Goal: Information Seeking & Learning: Learn about a topic

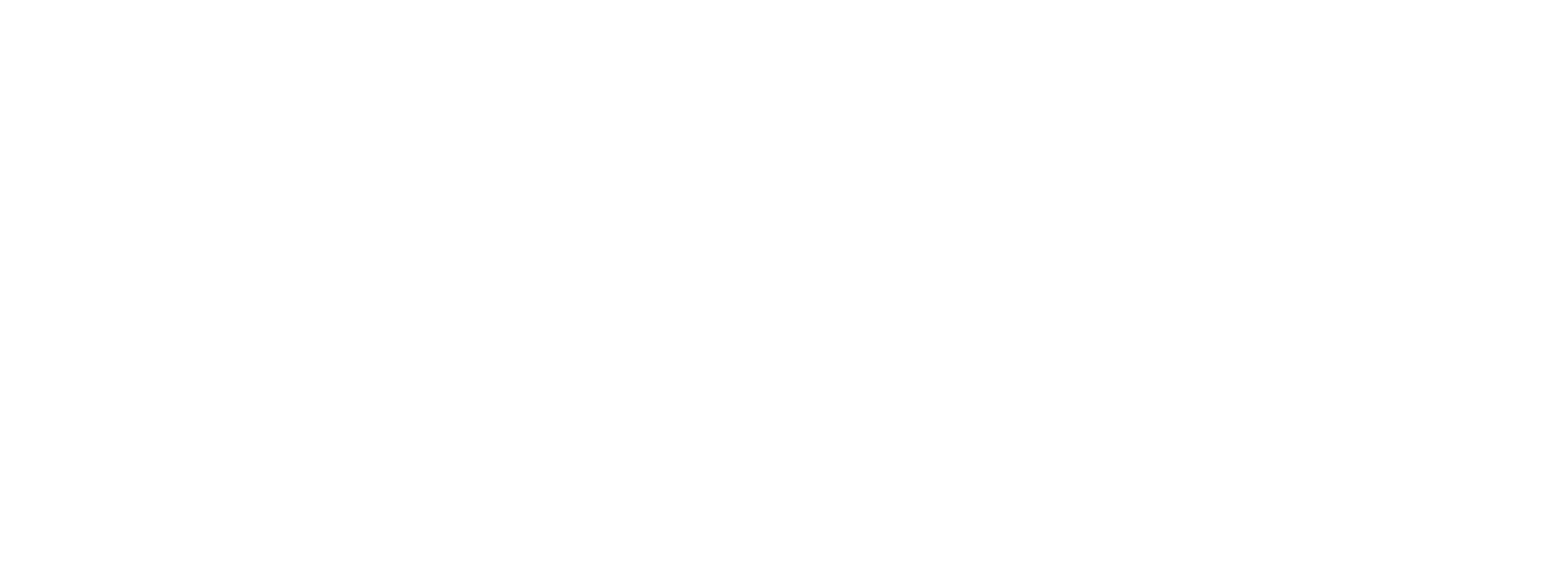
click at [665, 2] on div at bounding box center [784, 285] width 1568 height 570
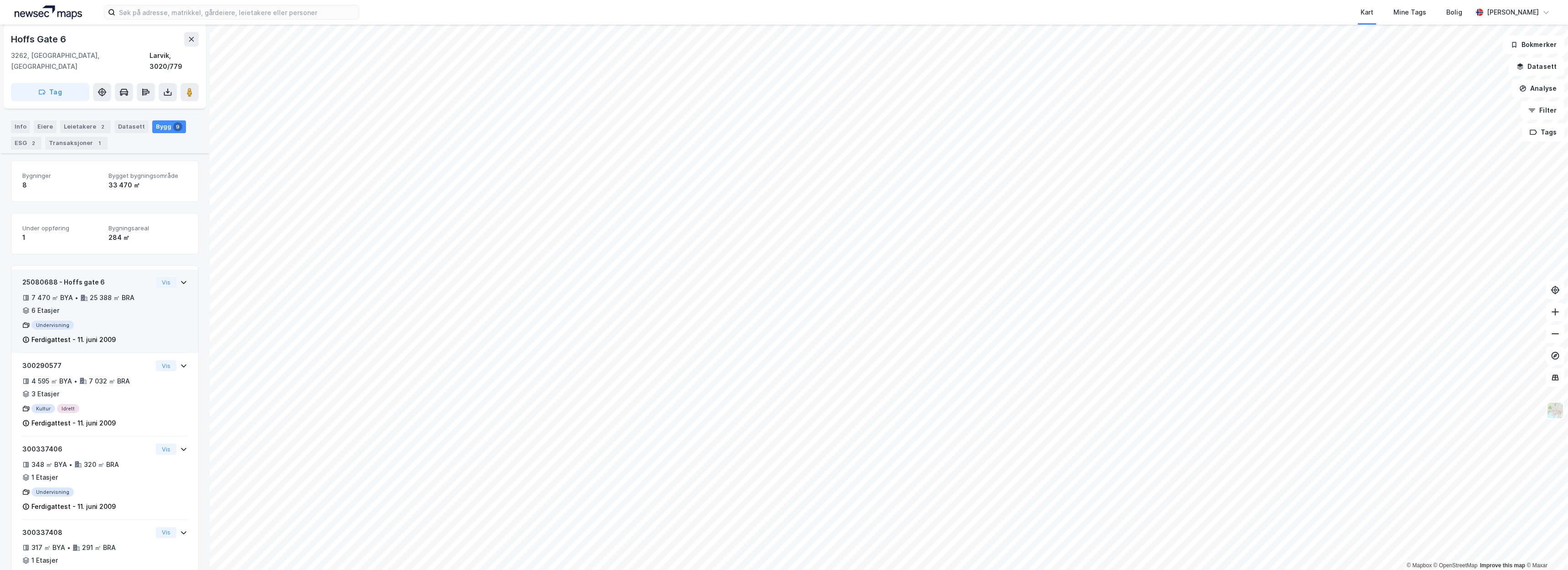
scroll to position [100, 0]
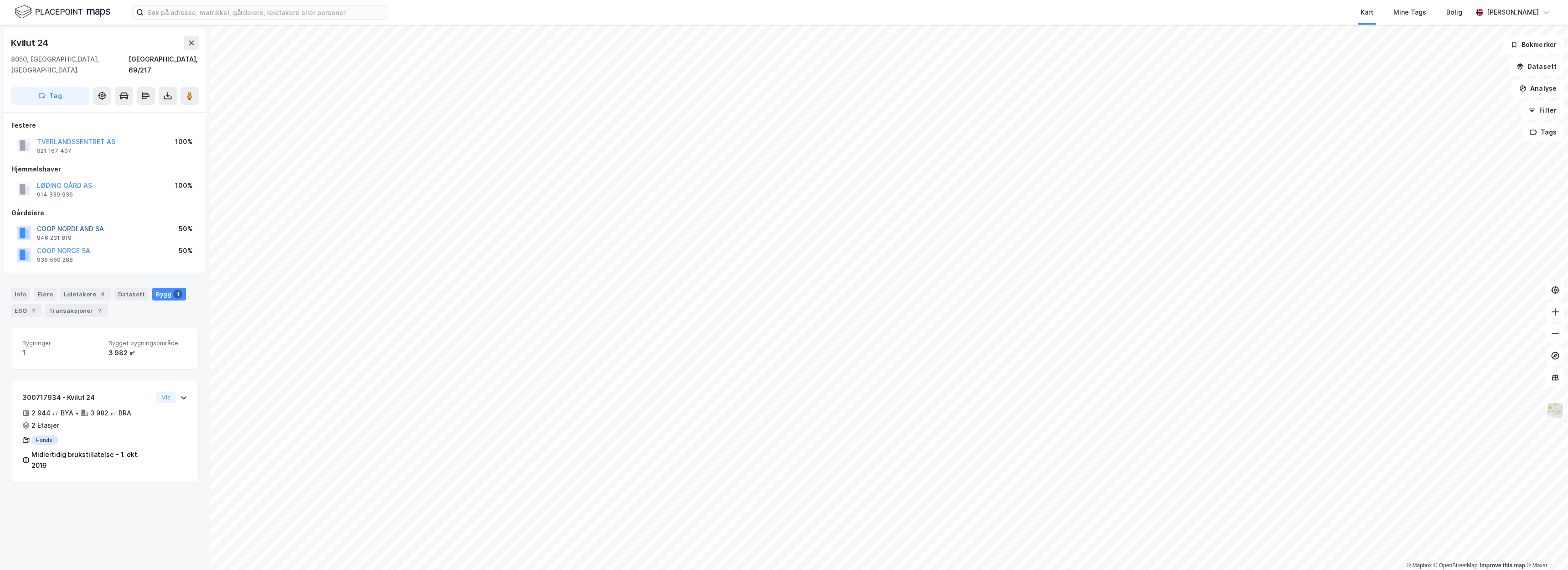
click at [0, 0] on button "COOP NORDLAND SA" at bounding box center [0, 0] width 0 height 0
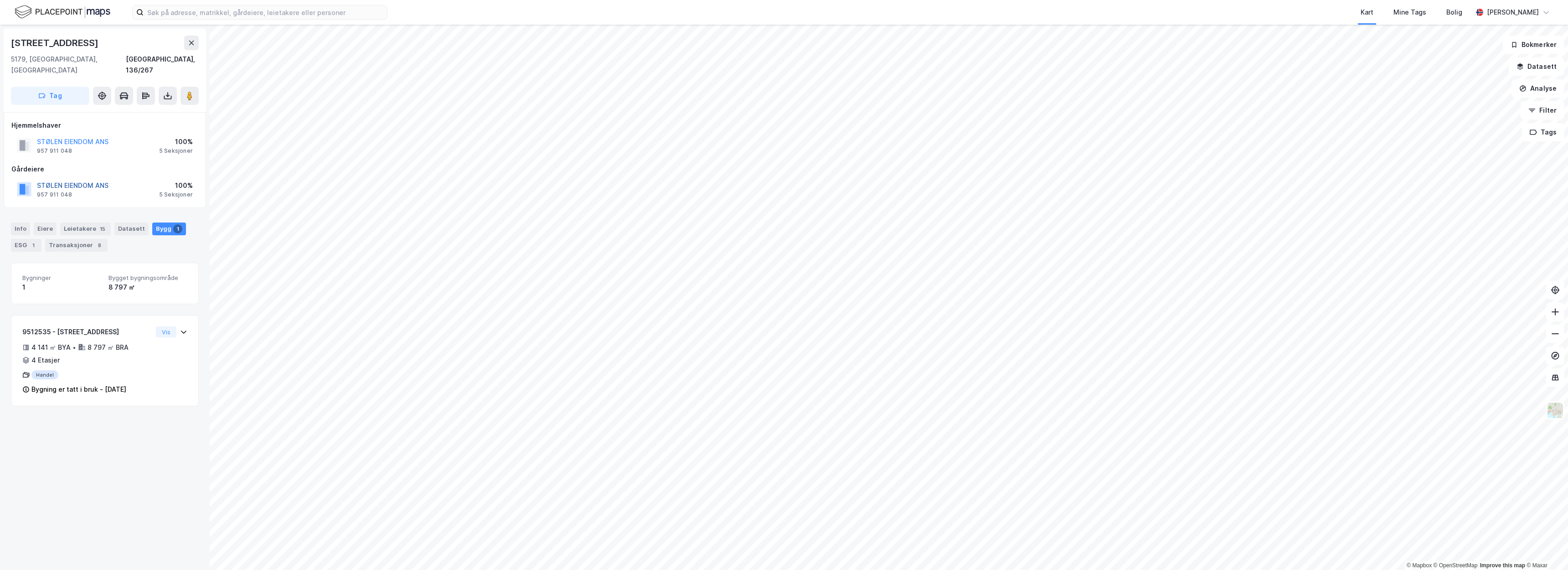
click at [0, 0] on button "STØLEN EIENDOM ANS" at bounding box center [0, 0] width 0 height 0
drag, startPoint x: 110, startPoint y: 41, endPoint x: 0, endPoint y: 44, distance: 110.0
click at [0, 44] on div "Drotningsvikveien 132 5179, Godvik, Vestland Bergen, 136/267 Tag Hjemmelshaver …" at bounding box center [105, 297] width 209 height 546
copy div "Drotningsvikveien 132"
click at [0, 0] on button "STØLEN EIENDOM ANS" at bounding box center [0, 0] width 0 height 0
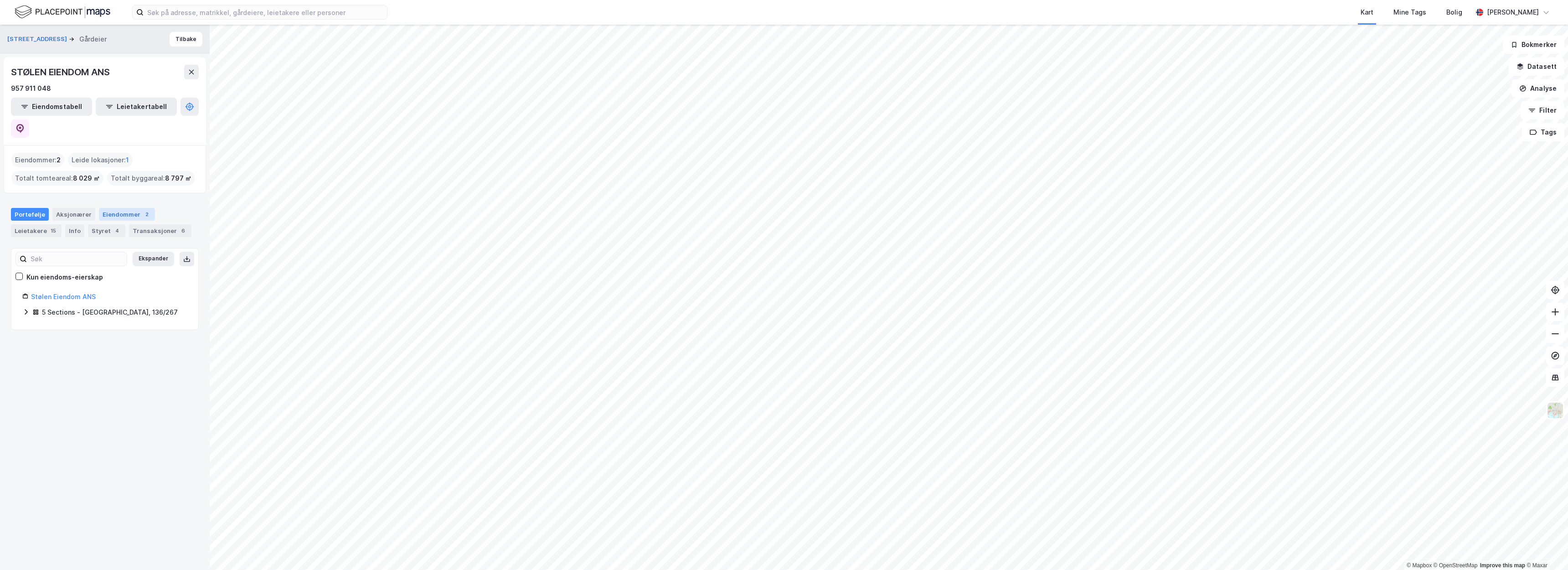
click at [117, 208] on div "Eiendommer 2" at bounding box center [127, 214] width 56 height 13
click at [33, 153] on div "Eiendommer : 2" at bounding box center [38, 160] width 53 height 15
click at [72, 208] on div "Aksjonærer" at bounding box center [74, 214] width 43 height 13
type input "Siste"
click at [37, 208] on div "Portefølje" at bounding box center [30, 214] width 38 height 13
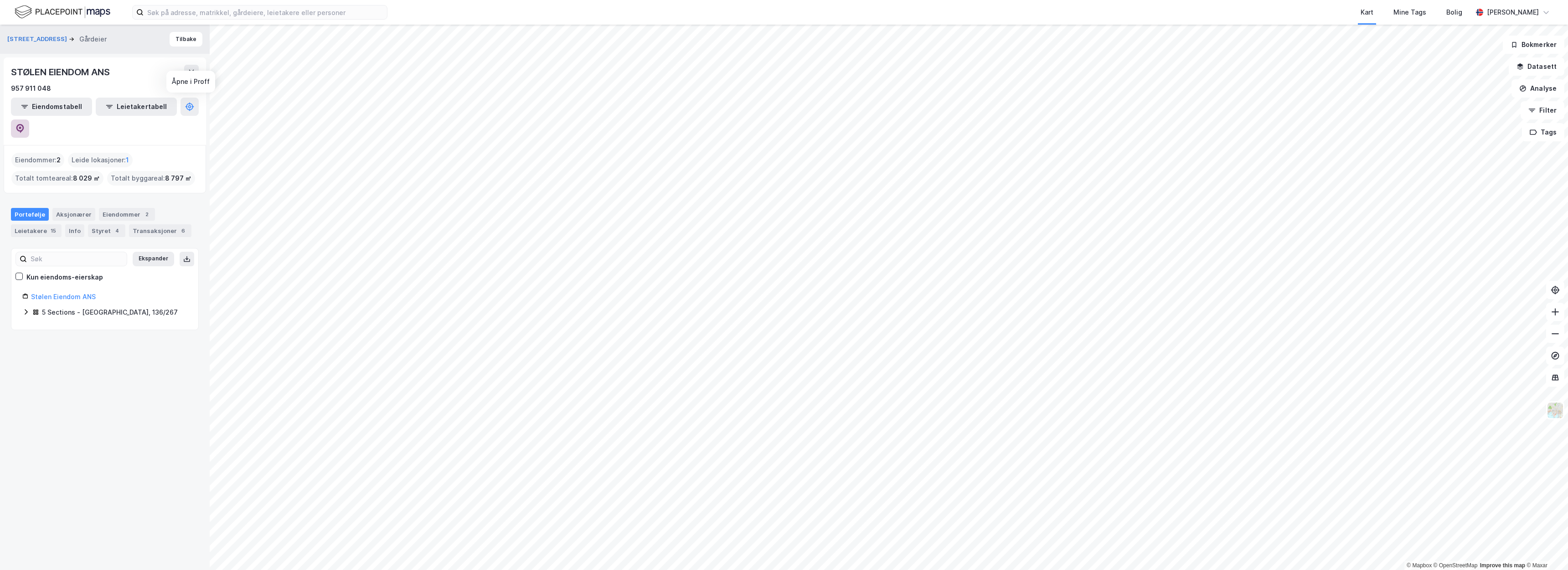
click at [29, 119] on button at bounding box center [20, 128] width 18 height 18
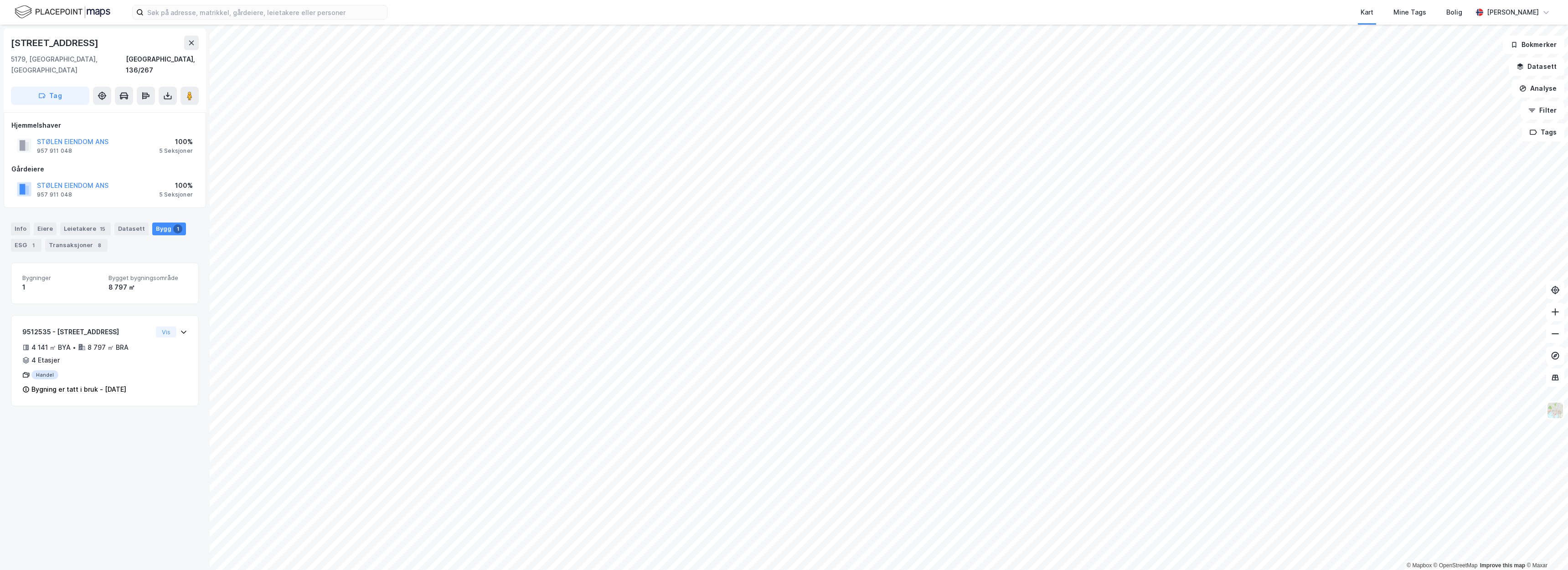
click at [124, 442] on div "Drotningsvikveien 132 5179, Godvik, Vestland Bergen, 136/267 Tag Hjemmelshaver …" at bounding box center [105, 297] width 209 height 546
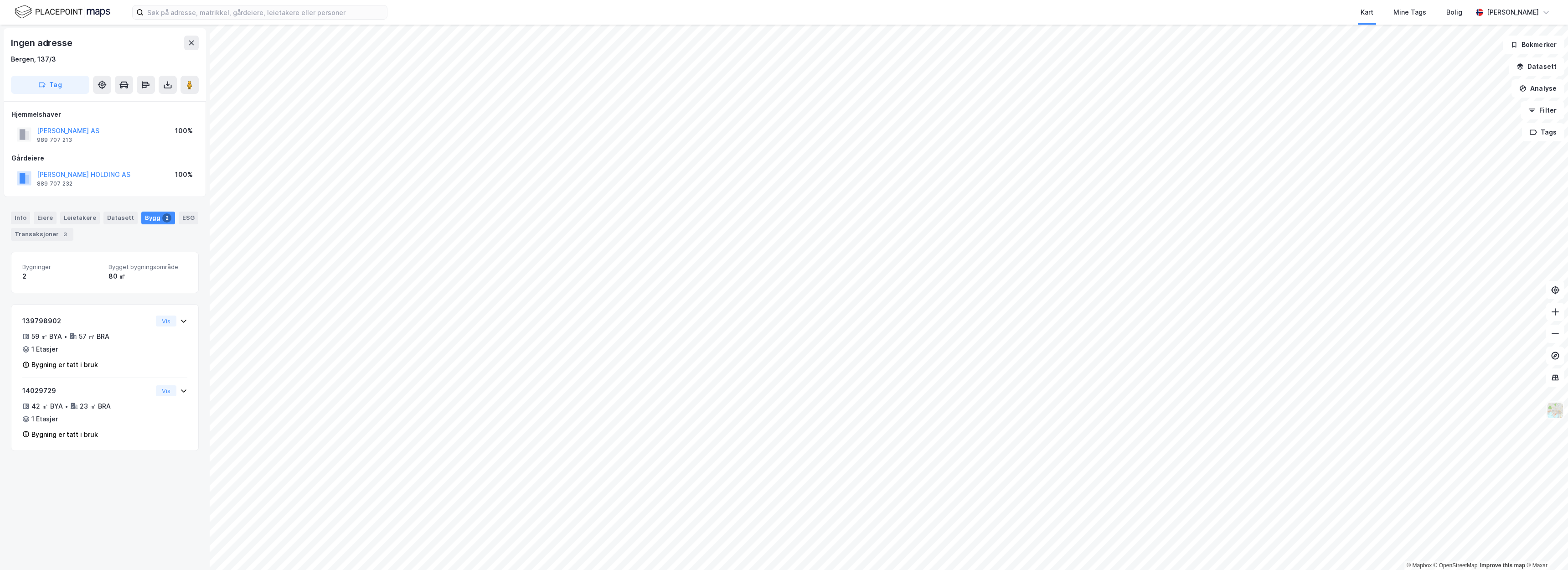
click at [1555, 413] on img at bounding box center [1555, 410] width 17 height 17
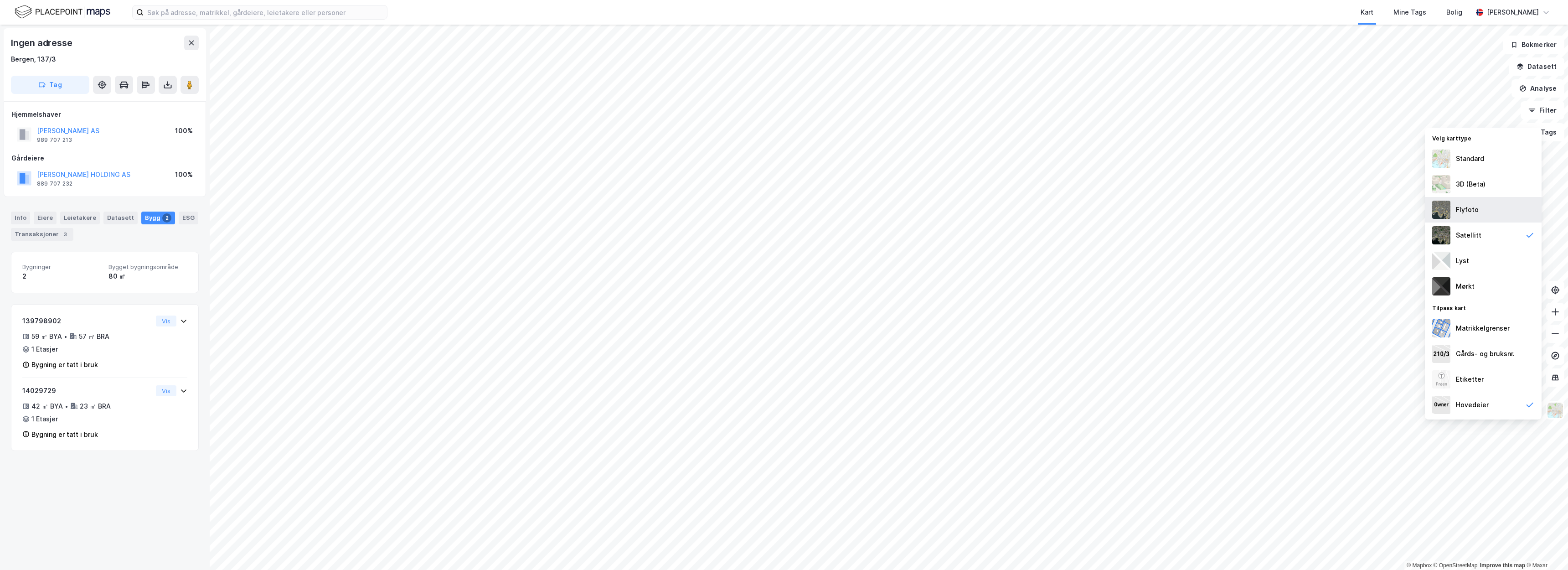
click at [1471, 215] on div "Flyfoto" at bounding box center [1467, 209] width 23 height 11
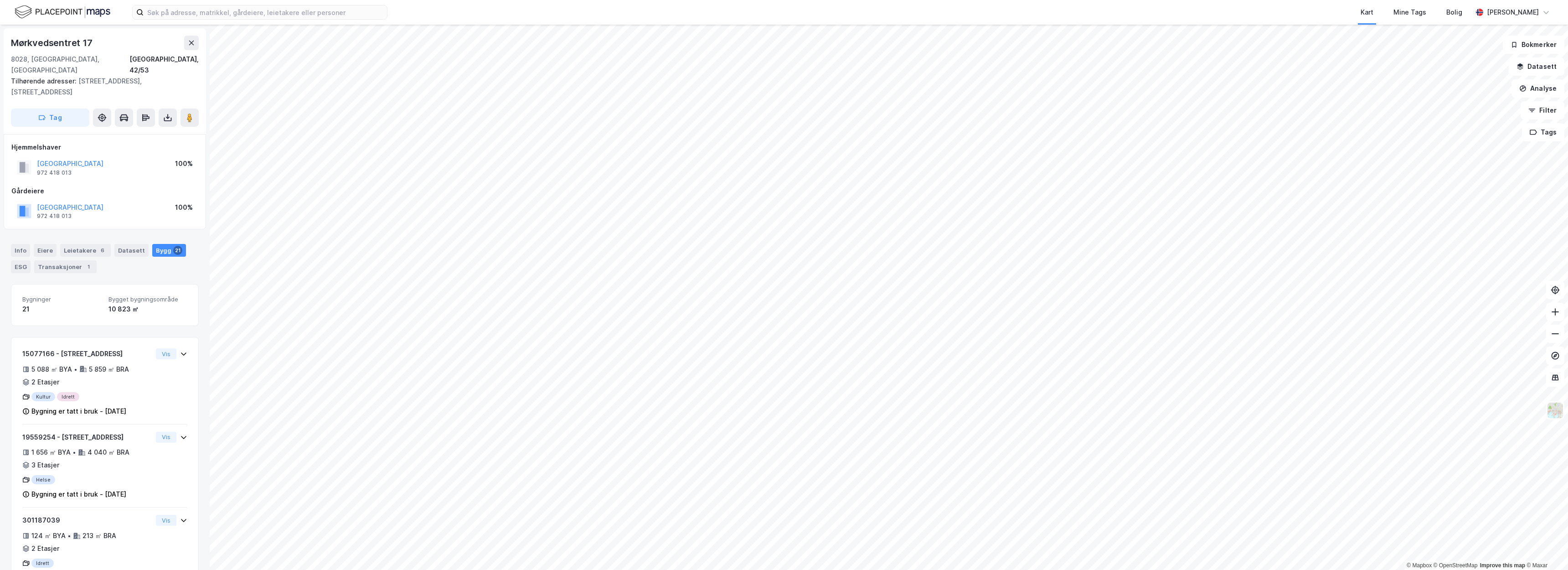
click at [68, 200] on div "BODØ KOMMUNE 972 418 013 100%" at bounding box center [105, 211] width 187 height 22
click at [0, 0] on button "BODØ KOMMUNE" at bounding box center [0, 0] width 0 height 0
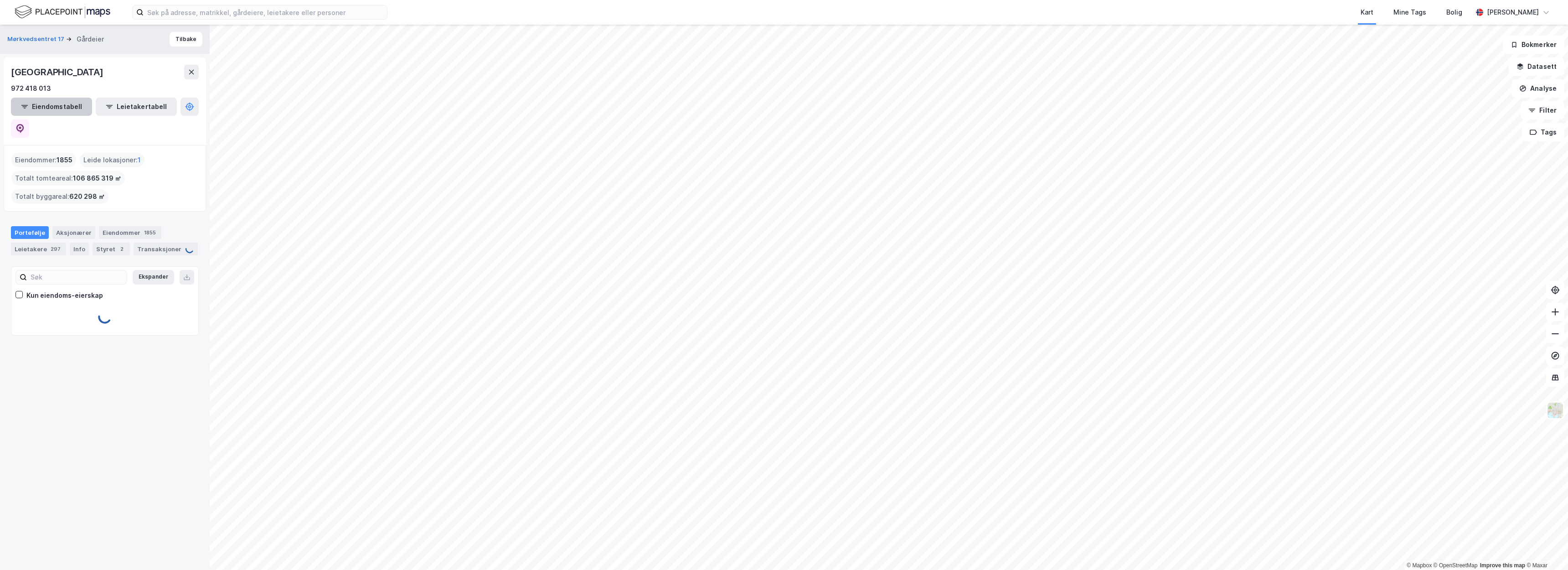
click at [33, 110] on button "Eiendomstabell" at bounding box center [51, 107] width 81 height 18
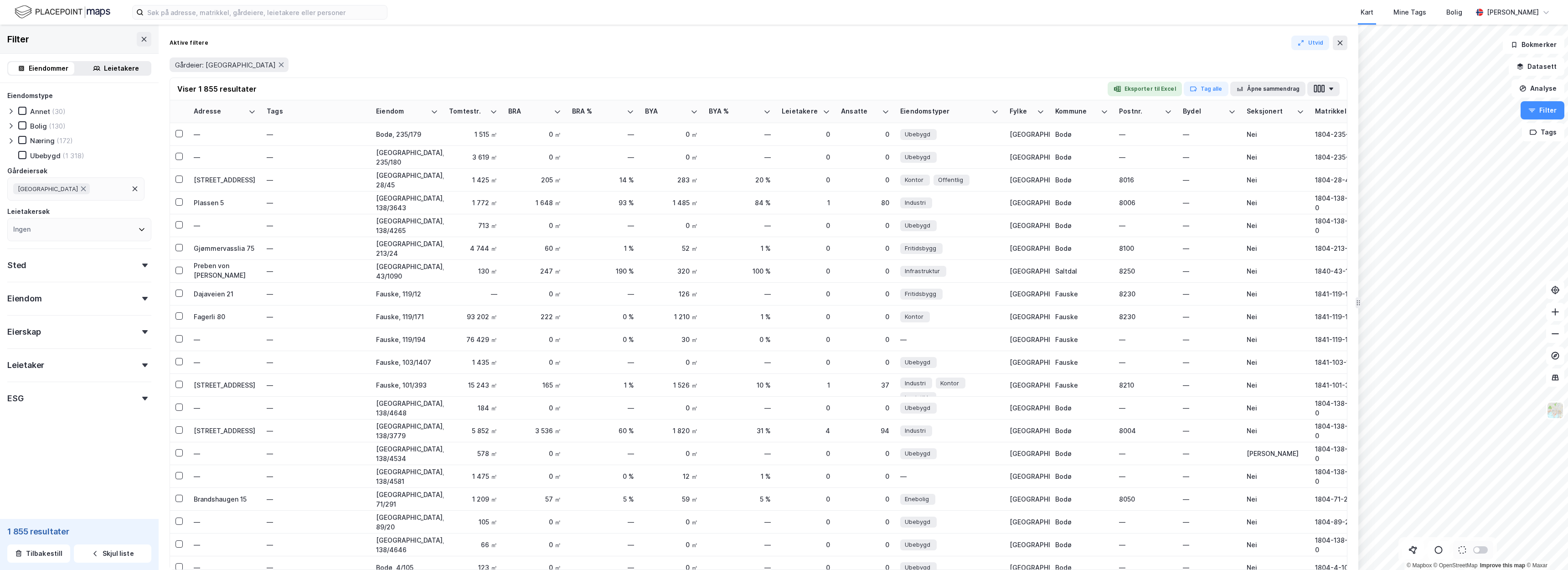
click at [49, 141] on div "Næring" at bounding box center [42, 141] width 24 height 9
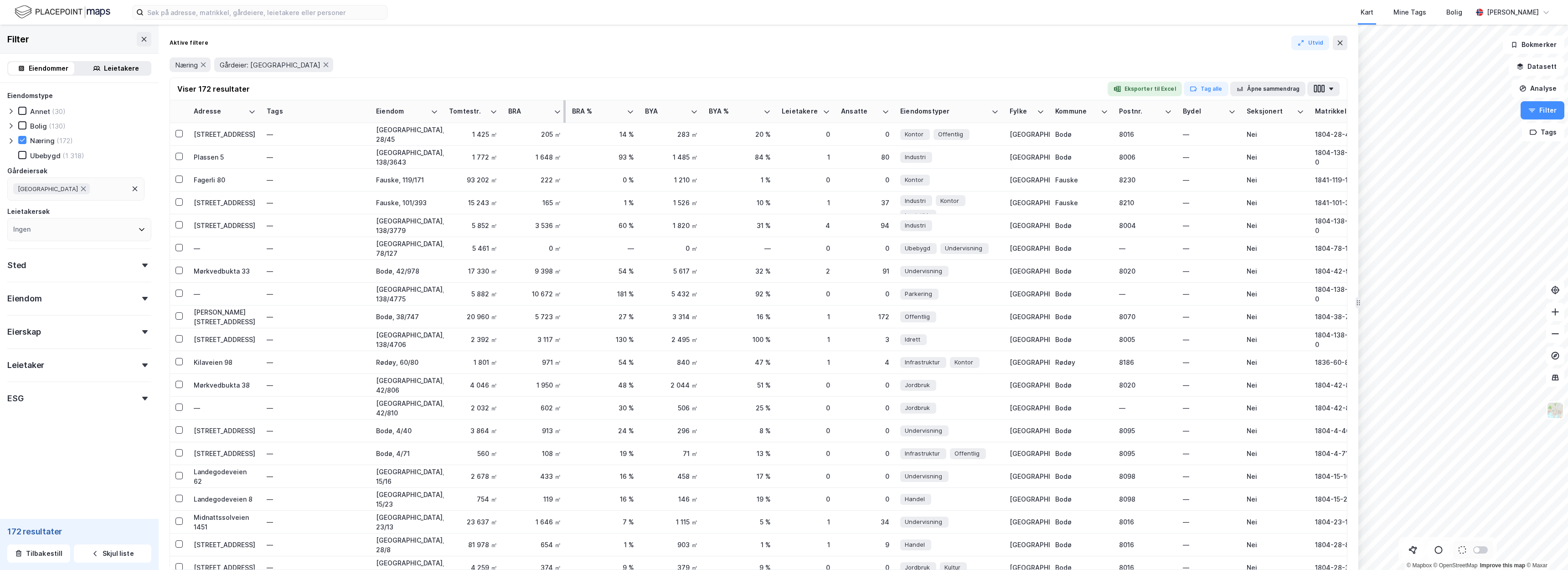
click at [551, 109] on div "BRA" at bounding box center [534, 111] width 53 height 9
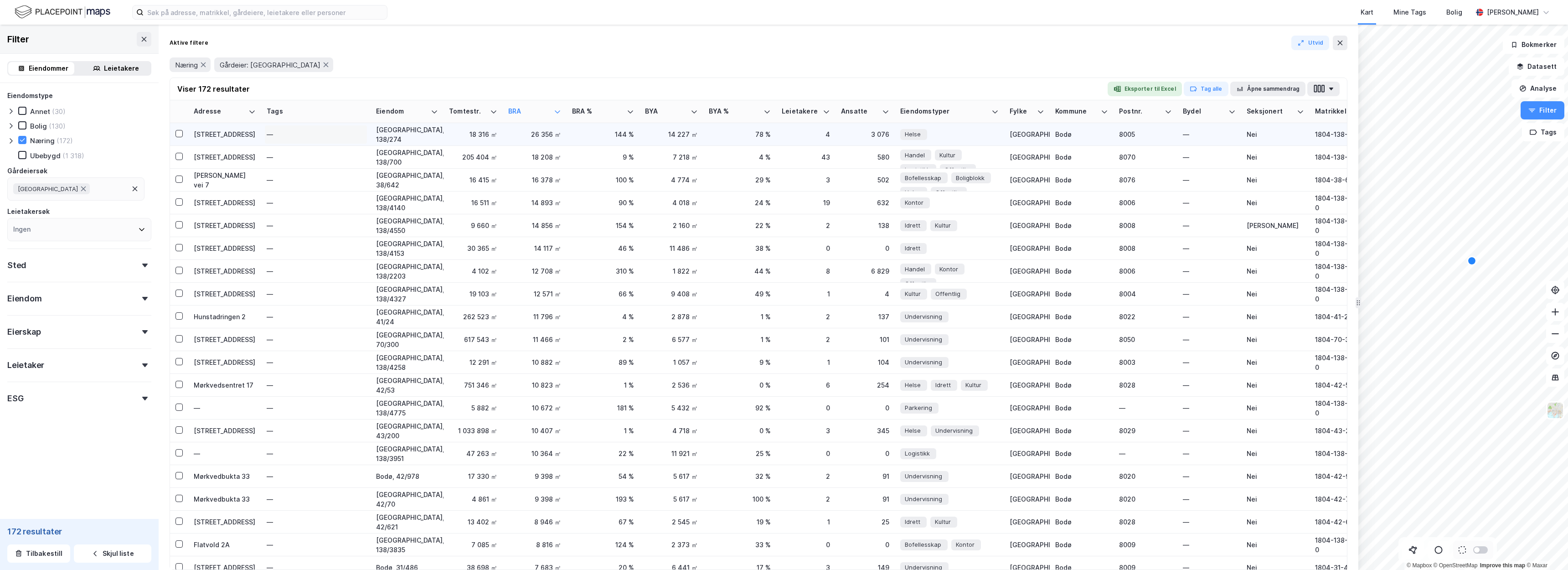
click at [323, 135] on div "—" at bounding box center [316, 135] width 99 height 15
click at [234, 132] on div "Prinsens gate 164" at bounding box center [225, 135] width 62 height 10
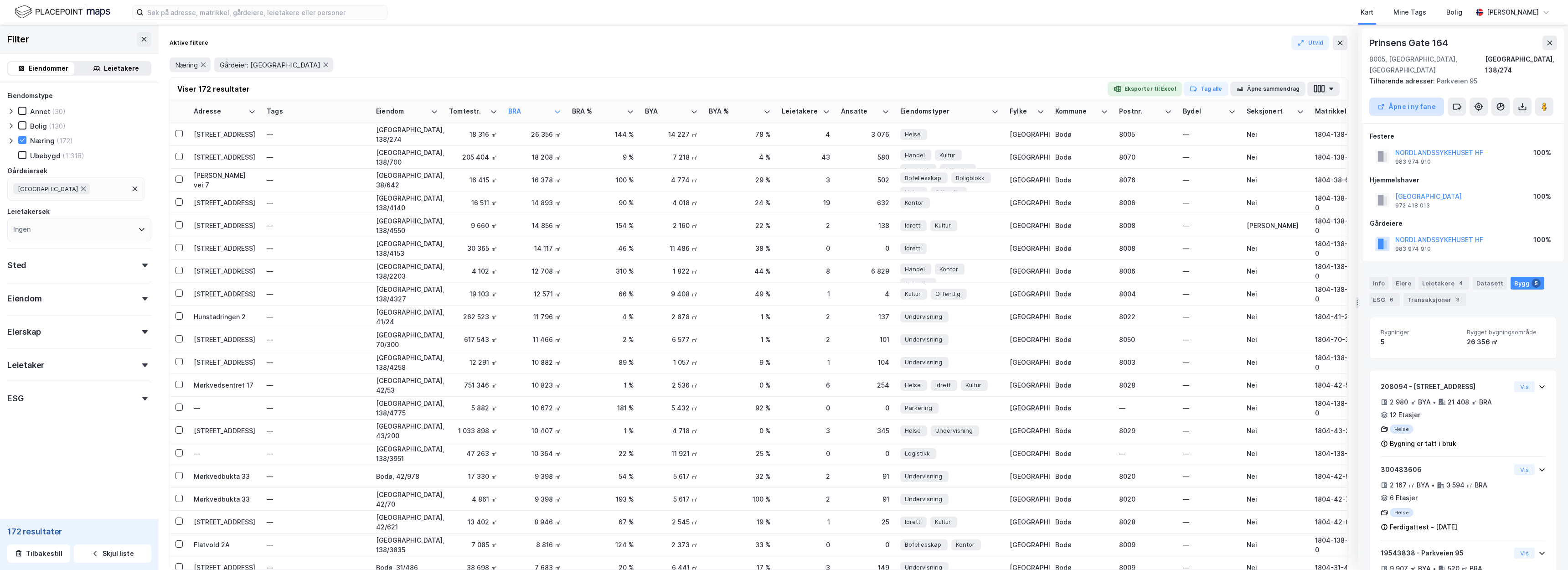
click at [1409, 97] on button "Åpne i ny fane" at bounding box center [1407, 107] width 75 height 18
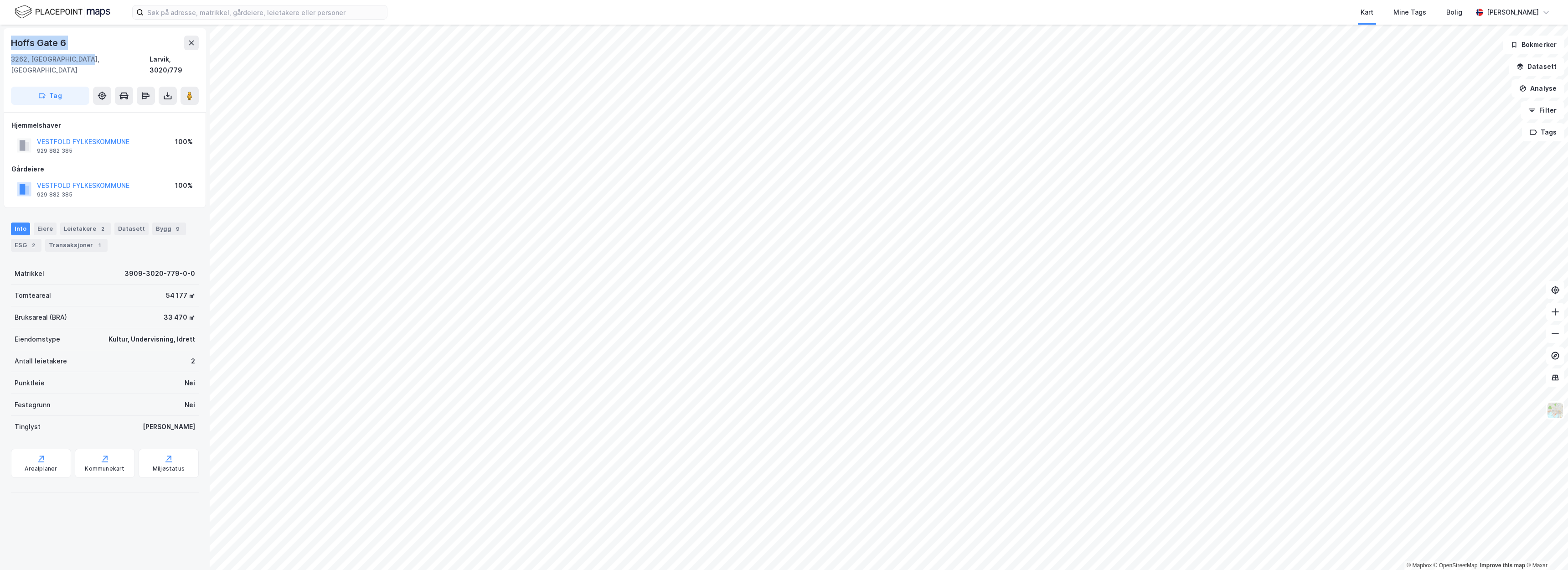
drag, startPoint x: 79, startPoint y: 61, endPoint x: 8, endPoint y: 39, distance: 74.3
click at [8, 39] on div "[STREET_ADDRESS]" at bounding box center [105, 70] width 202 height 84
copy div "[STREET_ADDRESS]"
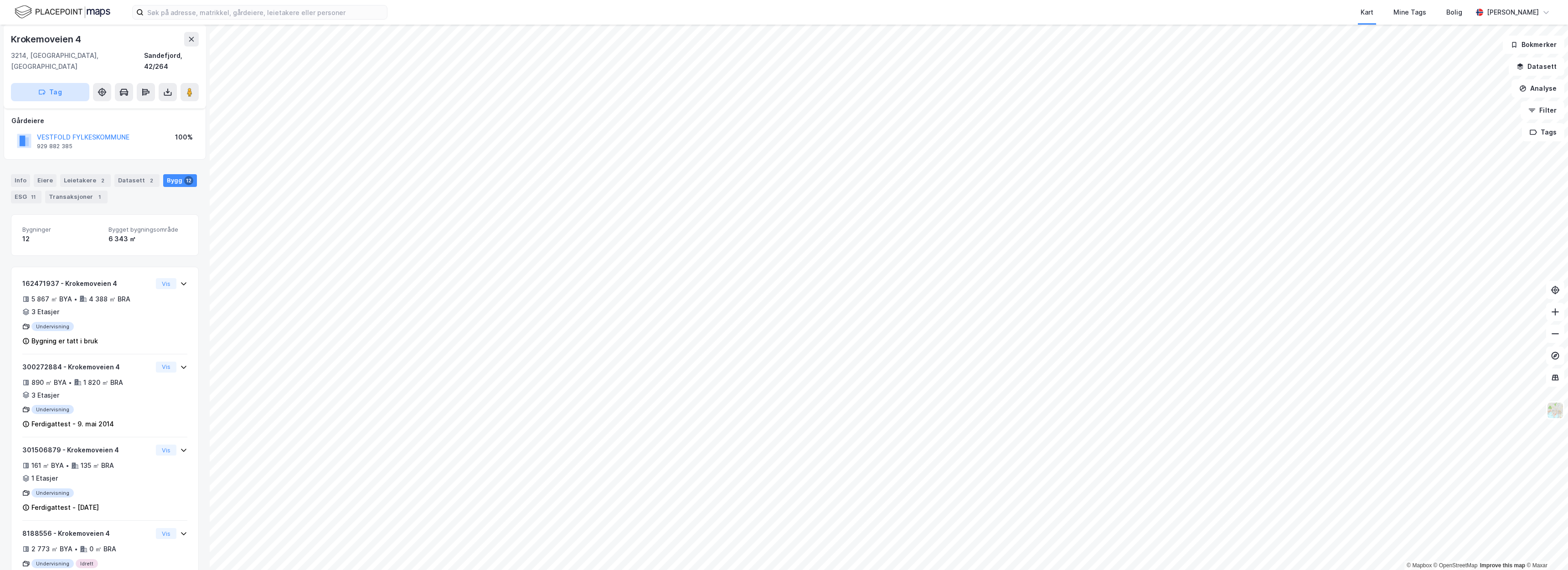
scroll to position [48, 0]
drag, startPoint x: 68, startPoint y: 51, endPoint x: 0, endPoint y: 40, distance: 68.9
click at [0, 40] on div "Krokemoveien 4 3214, Sandefjord, Vestfold Sandefjord, 42/264 Tag Hjemmelshaver …" at bounding box center [105, 297] width 209 height 546
